Goal: Task Accomplishment & Management: Complete application form

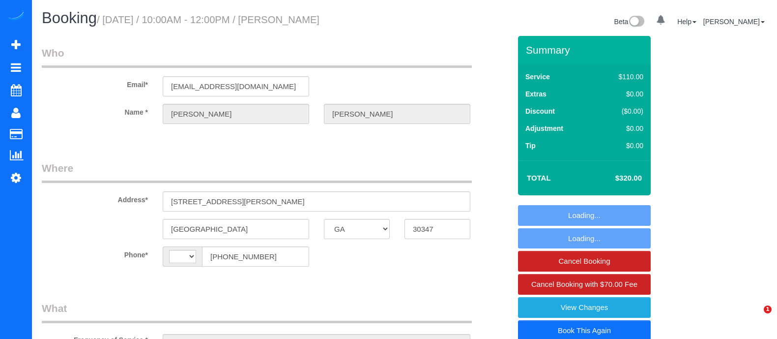
select select "GA"
select select "string:[GEOGRAPHIC_DATA]"
select select "object:659"
select select "string:fspay-81b10b47-8689-46c0-8225-2c50a2b41f21"
select select "spot1"
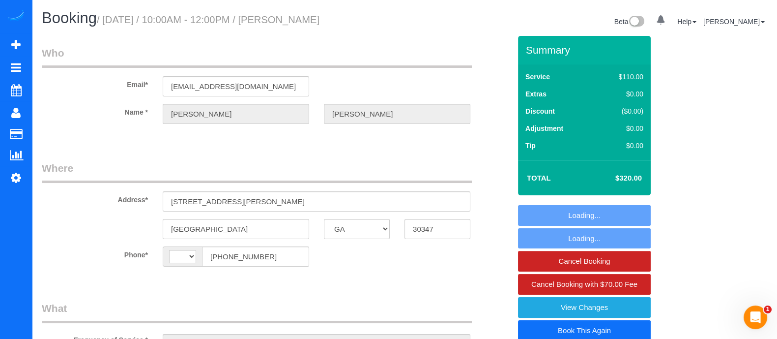
select select "number:2"
select select "number:6"
select select "3"
select select "object:760"
select select "3"
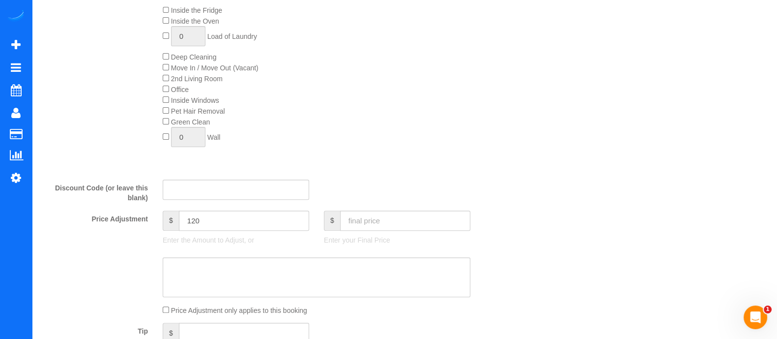
scroll to position [438, 0]
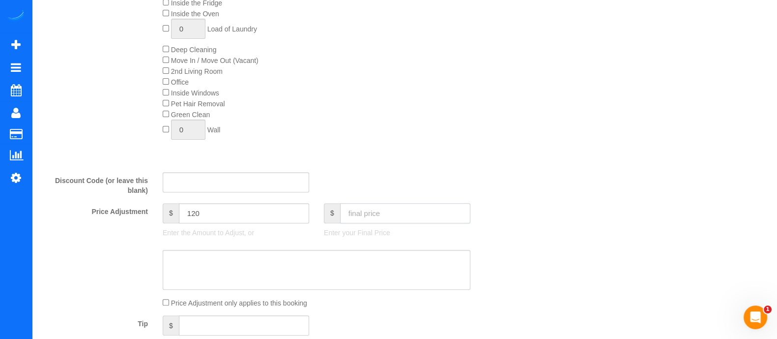
click at [416, 212] on input "text" at bounding box center [405, 213] width 130 height 20
type input "440"
type input "240"
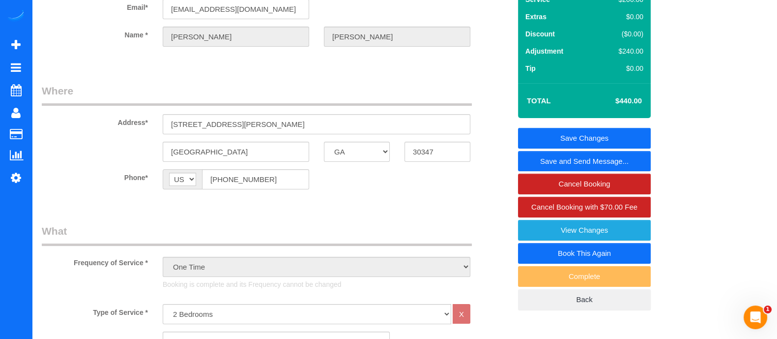
scroll to position [0, 0]
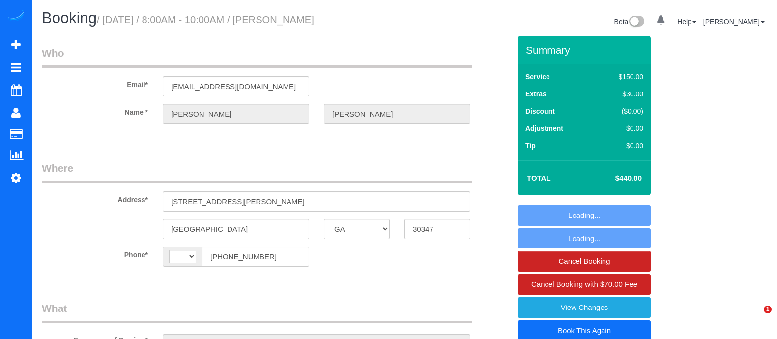
select select "GA"
select select "object:363"
select select "number:2"
select select "number:8"
select select "object:416"
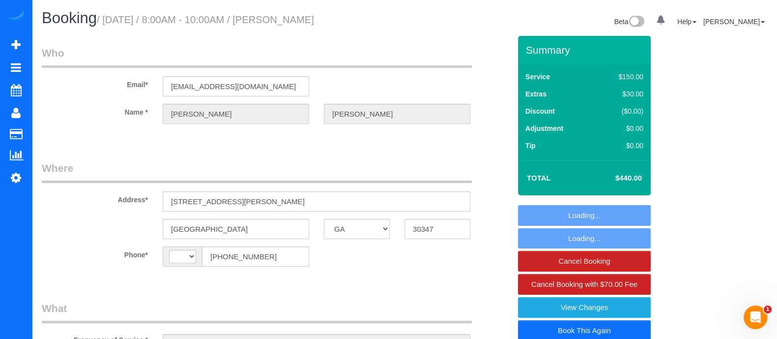
select select "string:[GEOGRAPHIC_DATA]"
select select "spot1"
select select "4"
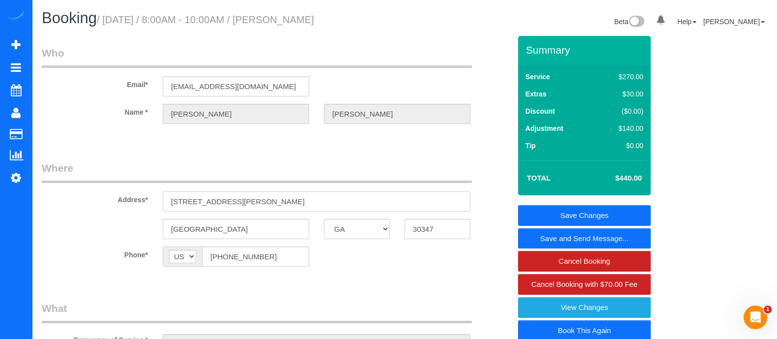
drag, startPoint x: 187, startPoint y: 200, endPoint x: 147, endPoint y: 205, distance: 40.1
click at [147, 205] on div "Address* 4381 HARRIS VALLEY RD NW" at bounding box center [276, 186] width 484 height 51
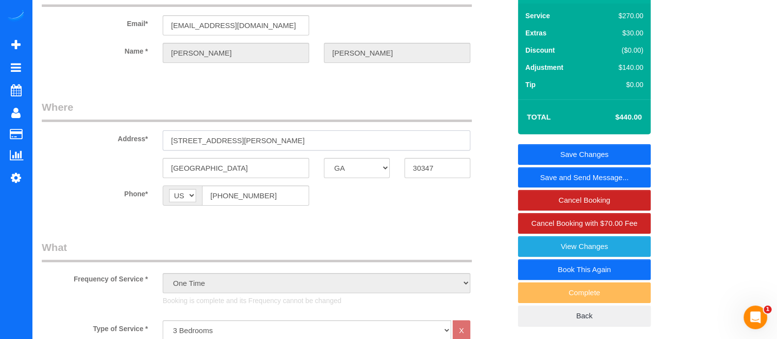
scroll to position [206, 0]
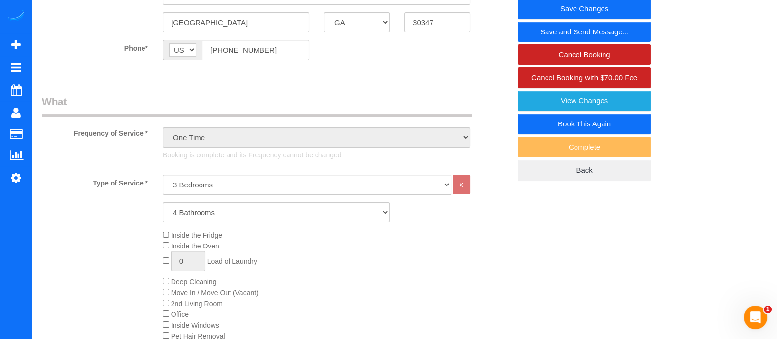
click at [574, 121] on link "Book This Again" at bounding box center [584, 124] width 133 height 21
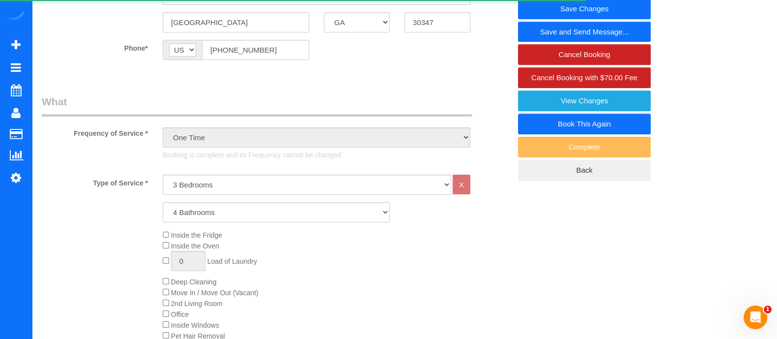
select select "GA"
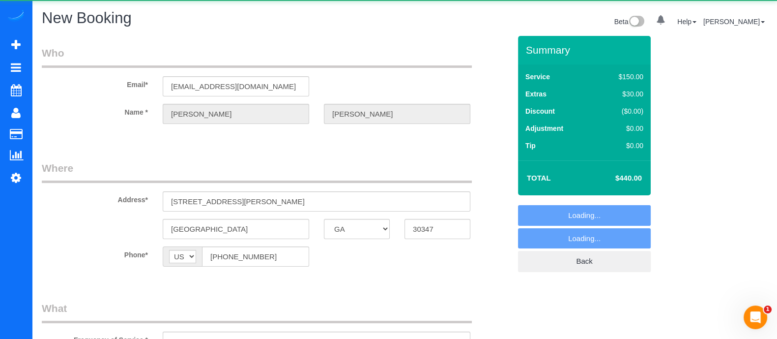
select select "number:2"
select select "number:8"
select select "object:1099"
select select "string:fspay-81b10b47-8689-46c0-8225-2c50a2b41f21"
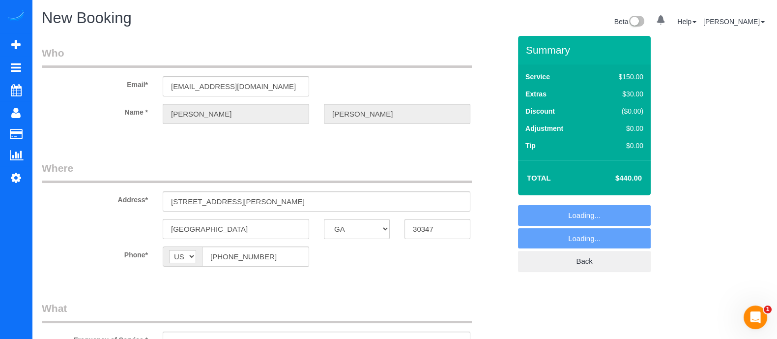
select select "4"
select select "object:1193"
select select "4"
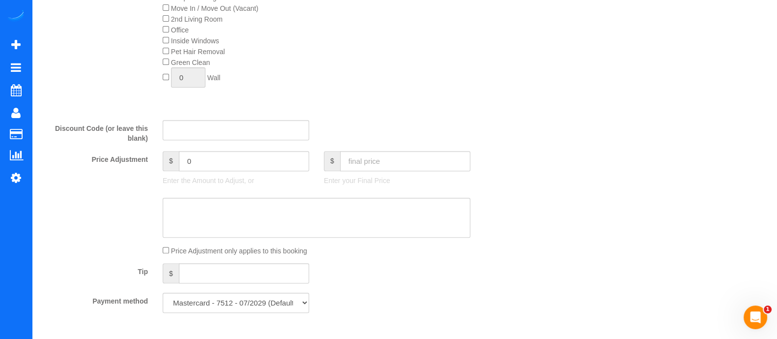
scroll to position [498, 0]
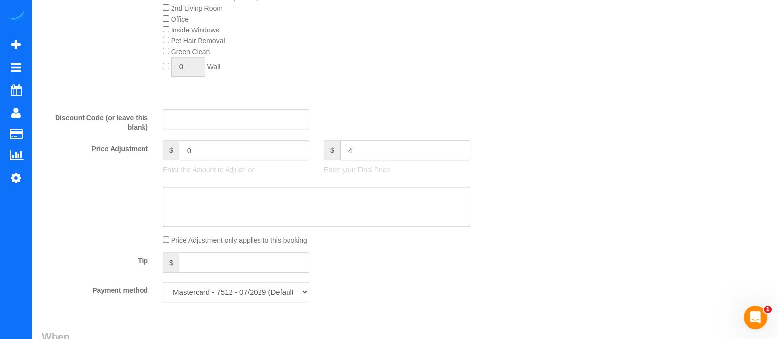
click at [379, 155] on input "4" at bounding box center [405, 150] width 130 height 20
type input "440"
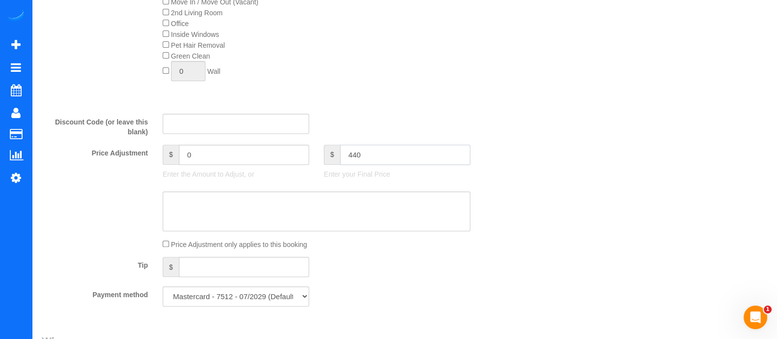
type input "140"
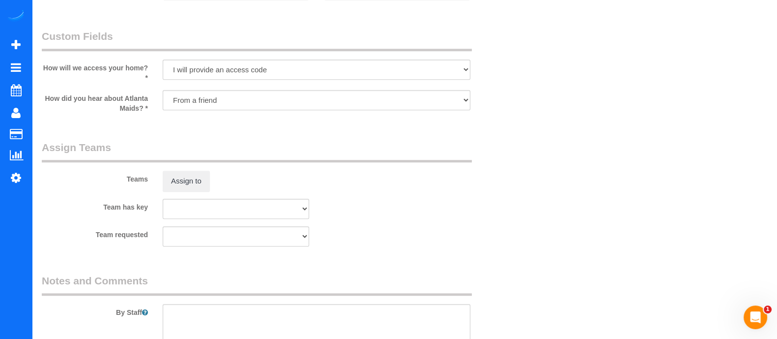
scroll to position [775, 0]
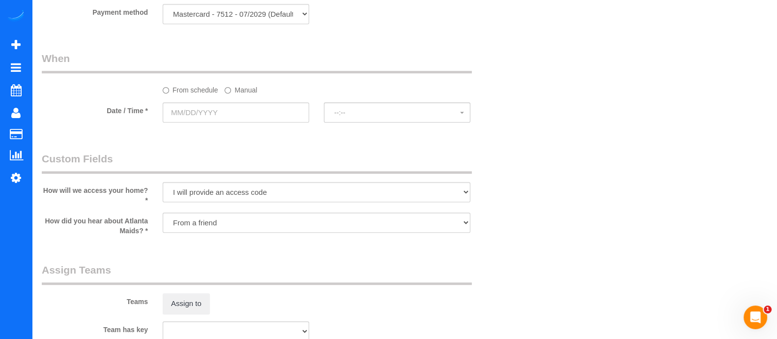
click at [237, 95] on label "Manual" at bounding box center [241, 88] width 32 height 13
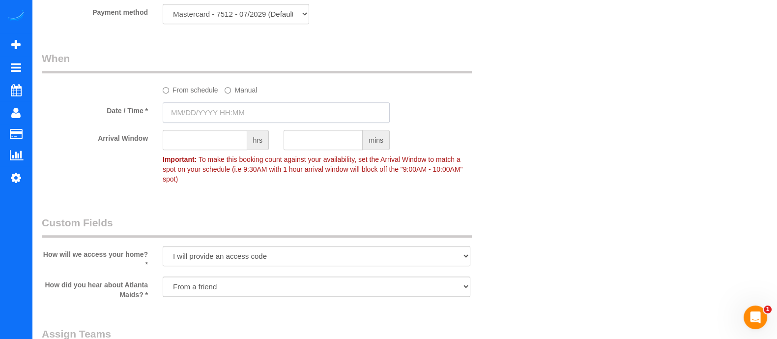
click at [231, 111] on input "text" at bounding box center [276, 112] width 227 height 20
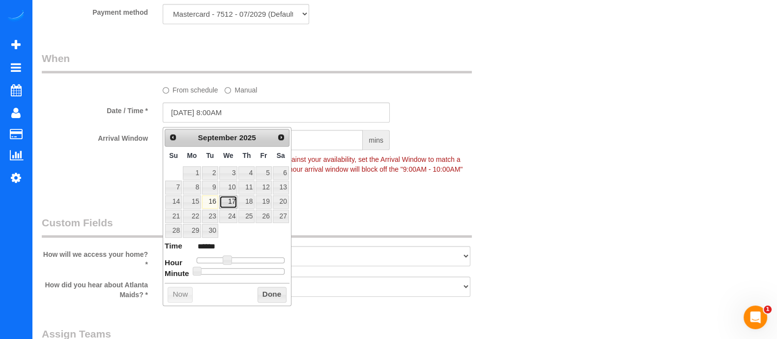
click at [228, 201] on link "17" at bounding box center [228, 201] width 19 height 13
type input "09/17/2025 9:00AM"
type input "******"
drag, startPoint x: 228, startPoint y: 257, endPoint x: 233, endPoint y: 258, distance: 5.4
click at [233, 258] on span at bounding box center [231, 259] width 9 height 9
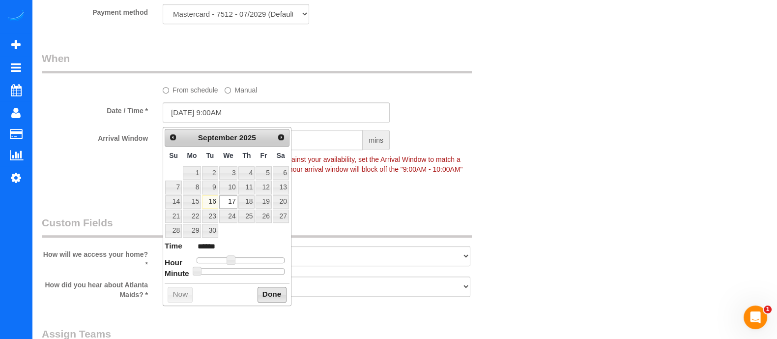
click at [273, 293] on button "Done" at bounding box center [271, 294] width 29 height 16
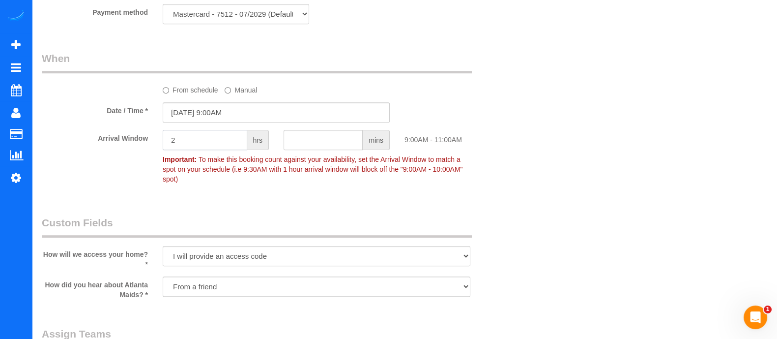
click at [201, 150] on input "2" at bounding box center [205, 140] width 85 height 20
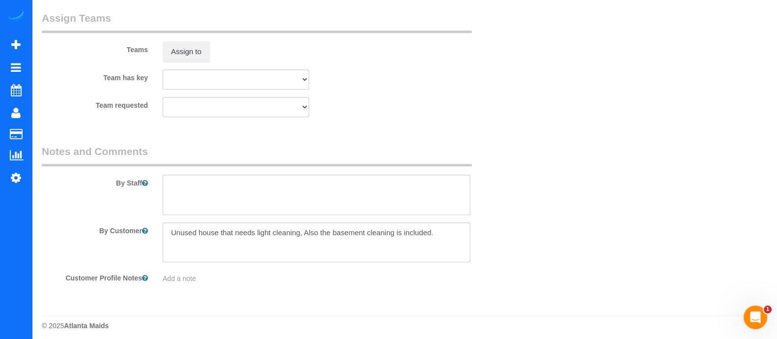
type input "2"
click at [353, 208] on sui-booking-comments "By Staff By Customer Customer Profile Notes Add a note" at bounding box center [276, 214] width 469 height 140
click at [311, 176] on textarea at bounding box center [317, 194] width 308 height 40
type textarea "Founders"
click at [189, 44] on button "Assign to" at bounding box center [186, 51] width 47 height 21
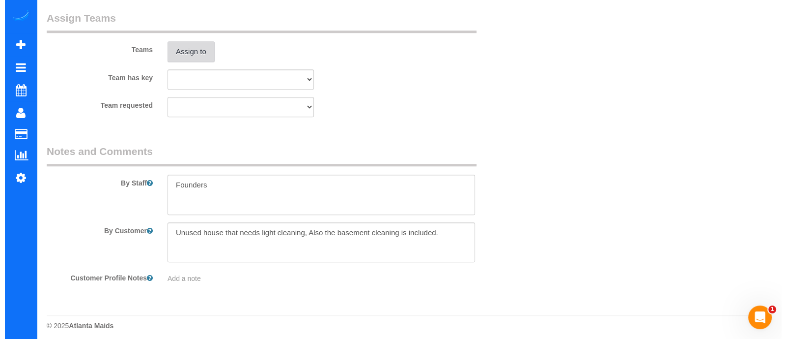
scroll to position [1089, 0]
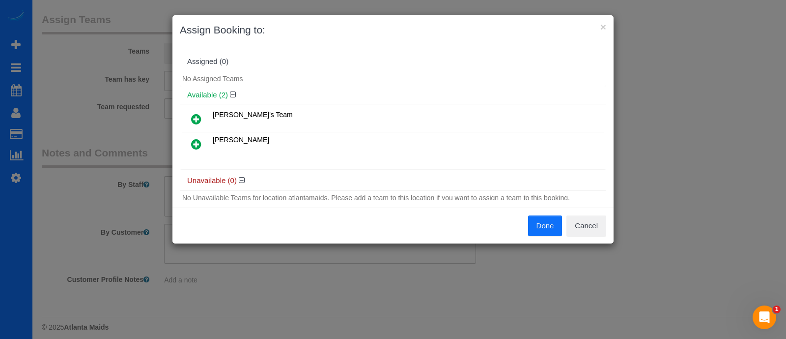
click at [199, 141] on icon at bounding box center [196, 144] width 10 height 12
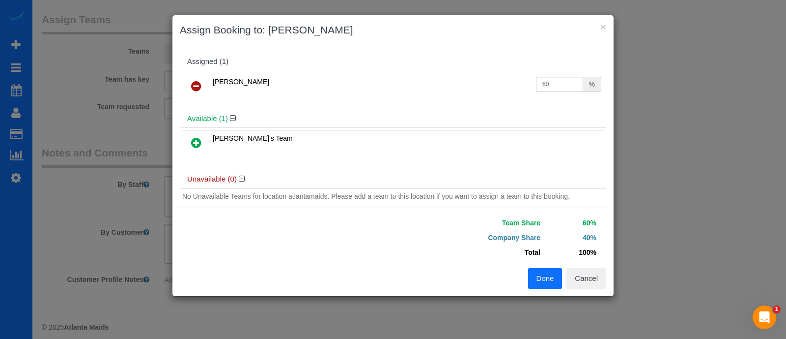
click at [543, 276] on button "Done" at bounding box center [545, 278] width 34 height 21
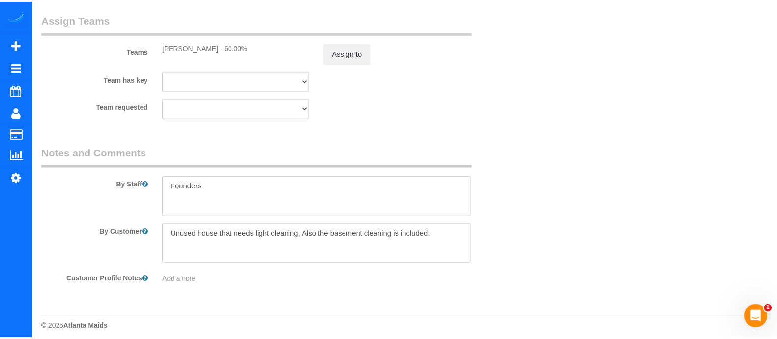
scroll to position [1090, 0]
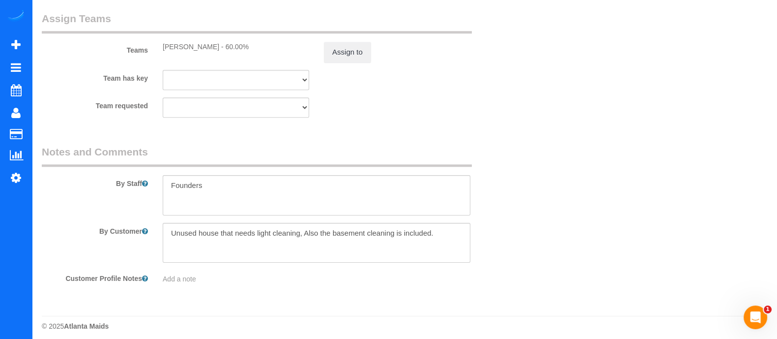
click at [543, 276] on div "× Assign Booking to: Sindy Orellana Assigned (1) Sindy Orellana 60 % Available …" at bounding box center [388, 169] width 777 height 339
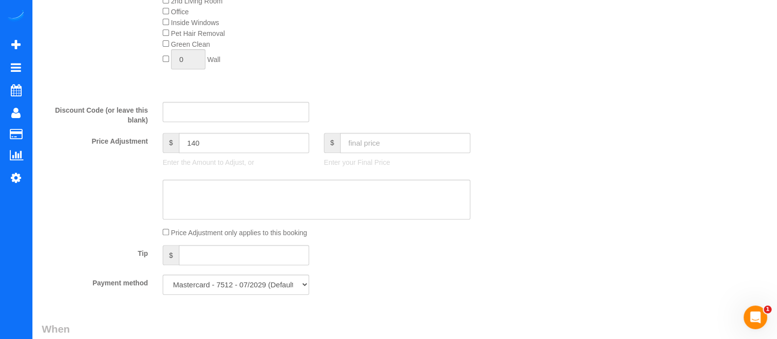
scroll to position [0, 0]
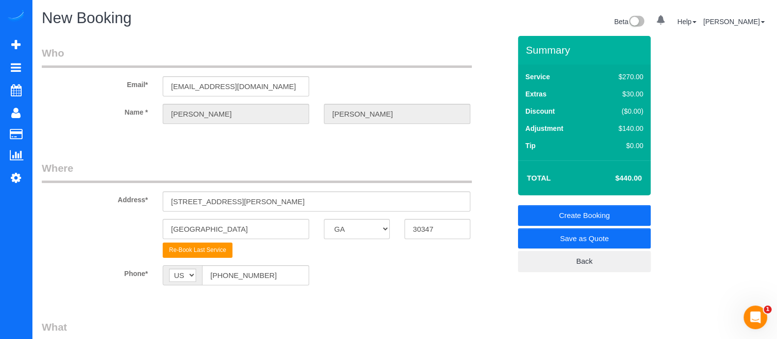
click at [585, 217] on link "Create Booking" at bounding box center [584, 215] width 133 height 21
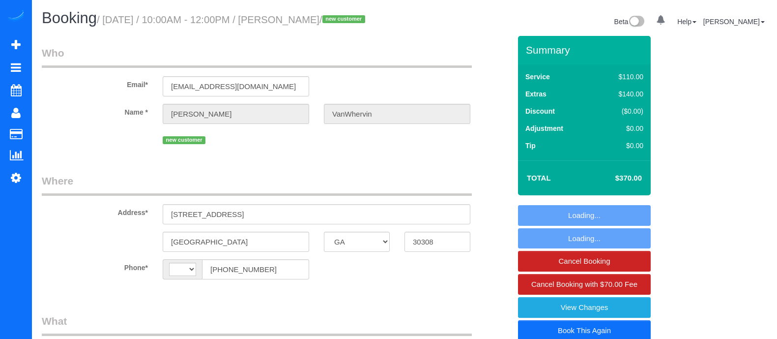
select select "GA"
select select "object:367"
select select "string:fspay-10eebfc3-5995-48e3-b85e-090e0061121a"
select select "2"
select select "number:3"
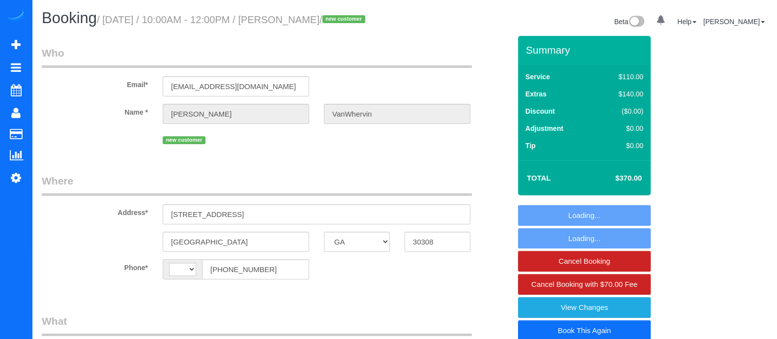
select select "number:6"
select select "object:494"
select select "string:[GEOGRAPHIC_DATA]"
select select "spot1"
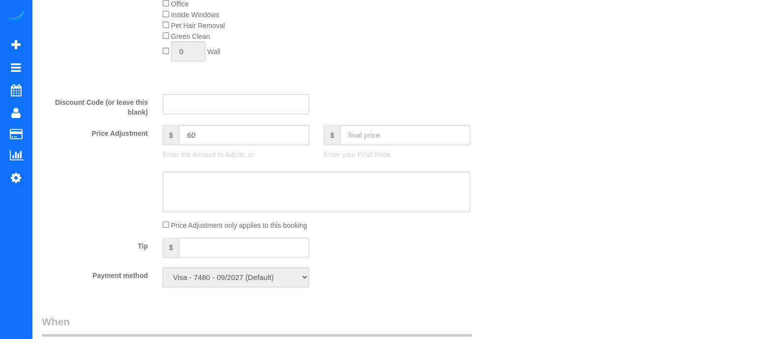
select select "2"
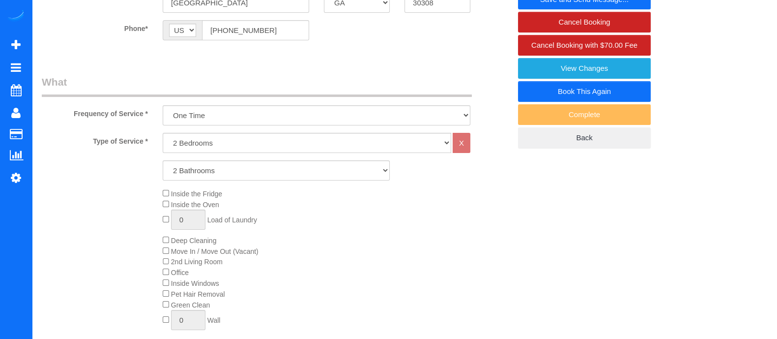
scroll to position [57, 0]
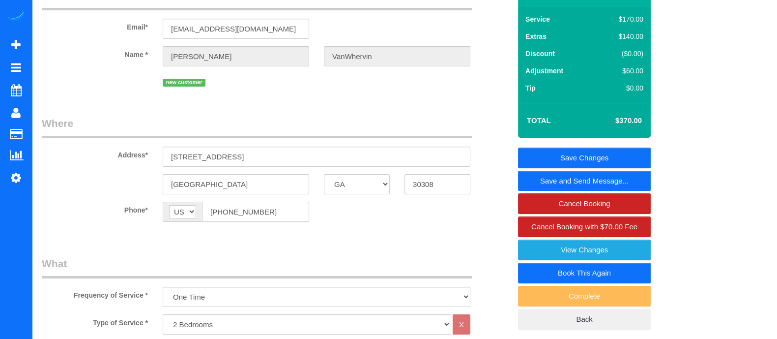
drag, startPoint x: 278, startPoint y: 222, endPoint x: 201, endPoint y: 225, distance: 76.7
click at [201, 222] on div "AF AL DZ AD AO AI AQ AG AR AM AW AU AT AZ BS BH BD BB BY BE BZ BJ BM BT BO BA B…" at bounding box center [236, 211] width 146 height 20
